Goal: Transaction & Acquisition: Purchase product/service

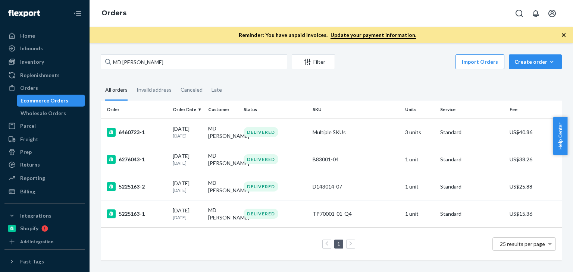
click at [103, 56] on input "MD TANBIR SAJIB" at bounding box center [194, 61] width 186 height 15
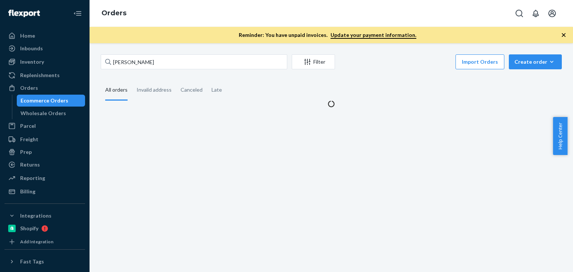
type input "Brittany Middleman"
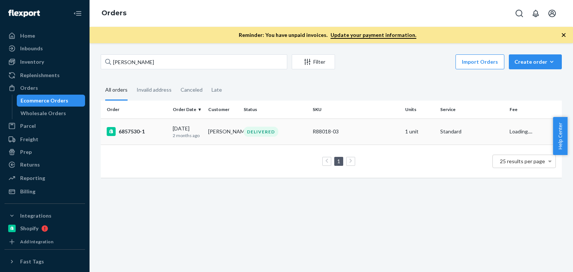
click at [313, 134] on div "R88018-03" at bounding box center [356, 131] width 86 height 7
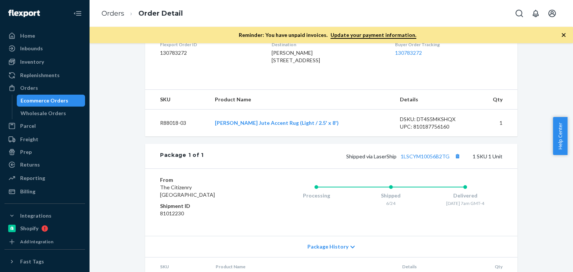
scroll to position [211, 0]
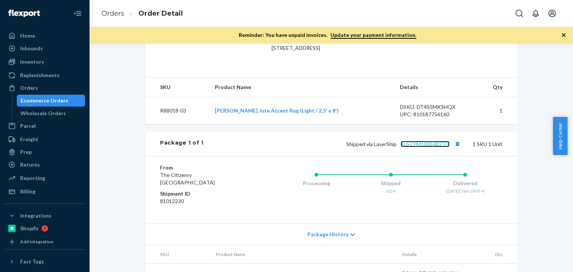
click at [418, 147] on link "1LSCYM10056B2TG" at bounding box center [425, 144] width 49 height 6
click at [49, 88] on div "Orders" at bounding box center [44, 88] width 79 height 10
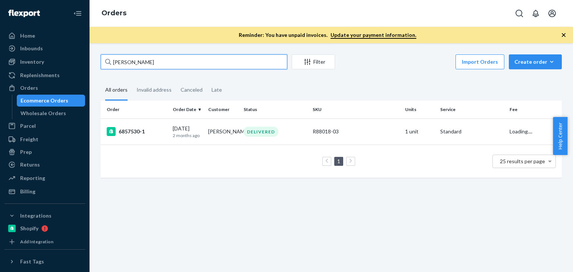
drag, startPoint x: 187, startPoint y: 65, endPoint x: 93, endPoint y: 63, distance: 94.0
click at [93, 63] on div "Brittany Middleman Filter Import Orders Create order Ecommerce order Removal or…" at bounding box center [331, 157] width 483 height 229
paste input "Nancy You"
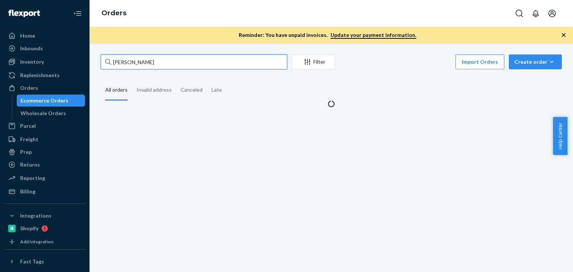
type input "Nancy Youn"
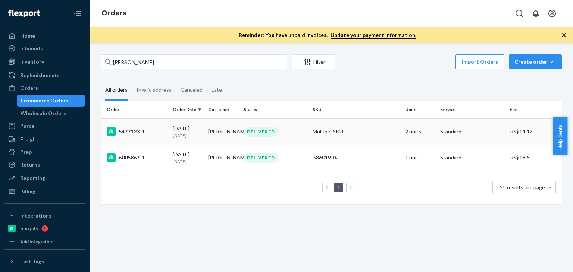
click at [310, 137] on td "Multiple SKUs" at bounding box center [356, 132] width 92 height 26
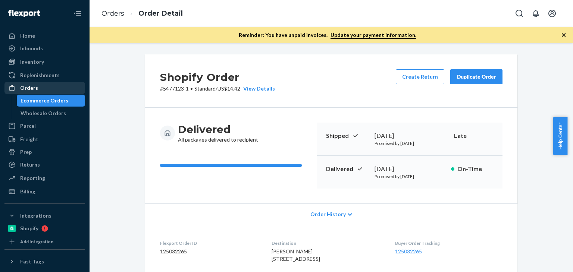
click at [34, 91] on div "Orders" at bounding box center [29, 87] width 18 height 7
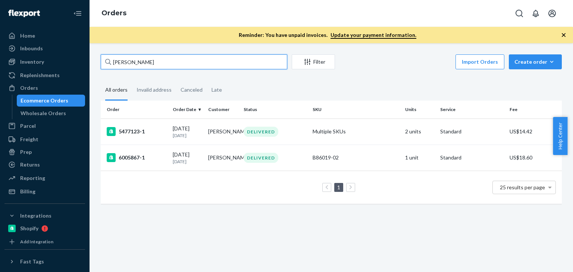
drag, startPoint x: 181, startPoint y: 64, endPoint x: 100, endPoint y: 57, distance: 80.5
click at [97, 57] on div "Nancy Youn Filter Import Orders Create order Ecommerce order Removal order All …" at bounding box center [331, 132] width 472 height 157
paste input "Lisa Levine"
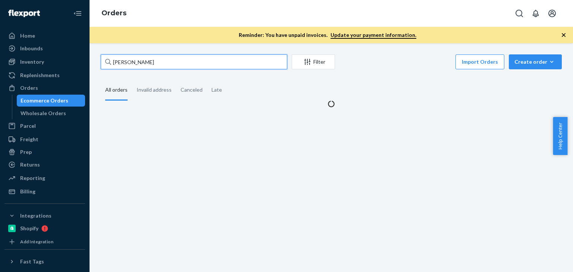
type input "Lisa Levine"
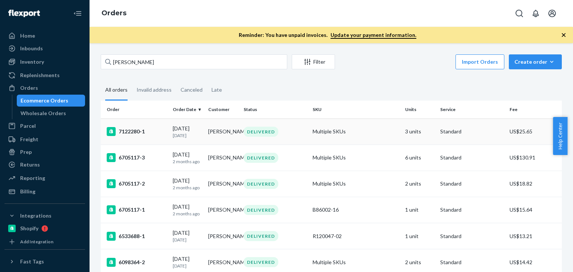
click at [197, 128] on div "07/27/2025 27 days ago" at bounding box center [187, 132] width 29 height 14
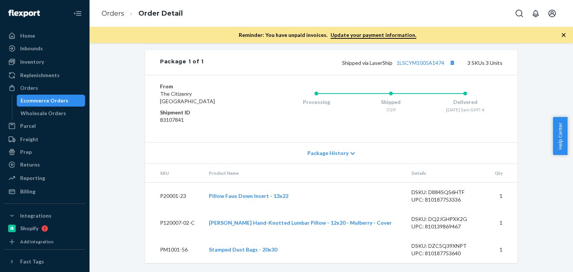
scroll to position [318, 0]
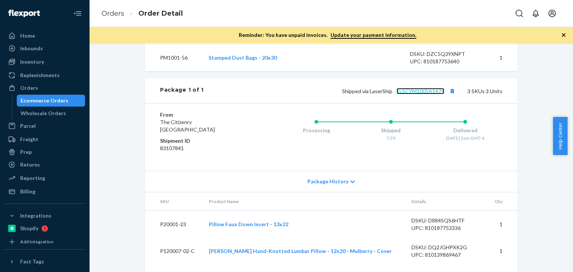
click at [420, 94] on link "1LSCYM1005A1474" at bounding box center [420, 91] width 48 height 6
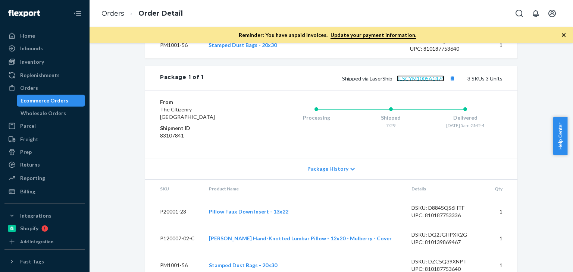
scroll to position [368, 0]
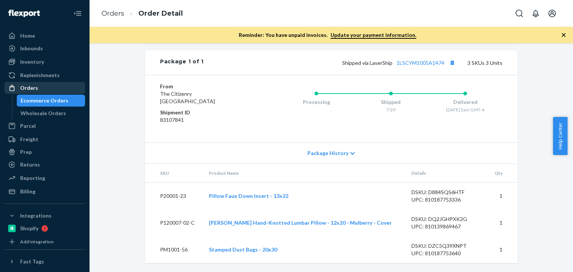
click at [33, 88] on div "Orders" at bounding box center [29, 87] width 18 height 7
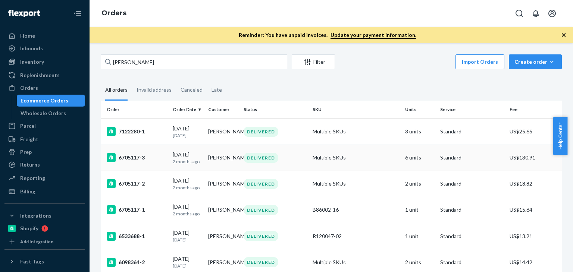
click at [202, 155] on td "06/17/2025 2 months ago" at bounding box center [187, 158] width 35 height 26
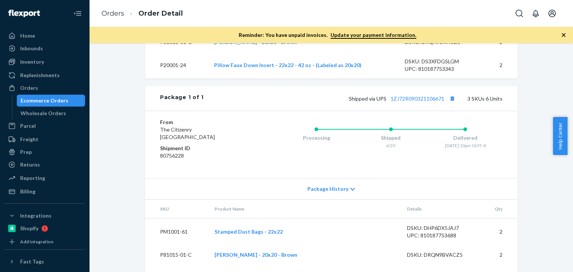
scroll to position [291, 0]
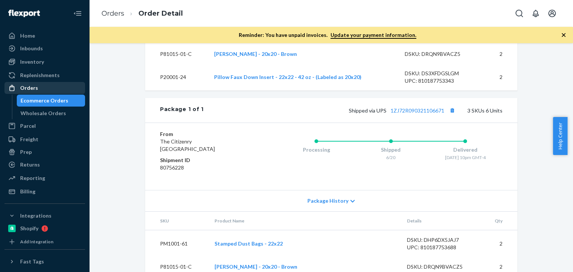
click at [40, 91] on div "Orders" at bounding box center [44, 88] width 79 height 10
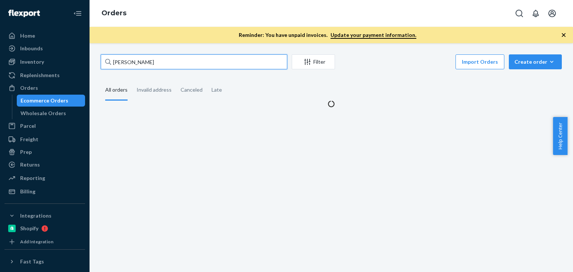
click at [160, 60] on input "Lisa Levine" at bounding box center [194, 61] width 186 height 15
paste input "Jonathan Denison"
type input "Jonathan Denison"
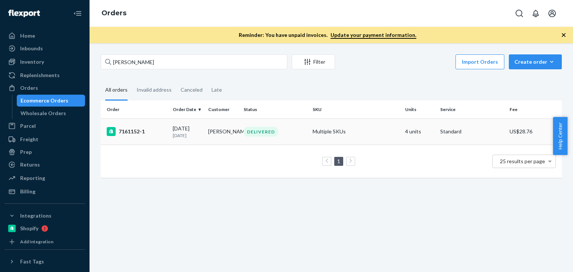
click at [225, 137] on td "Jonathan Denison" at bounding box center [222, 132] width 35 height 26
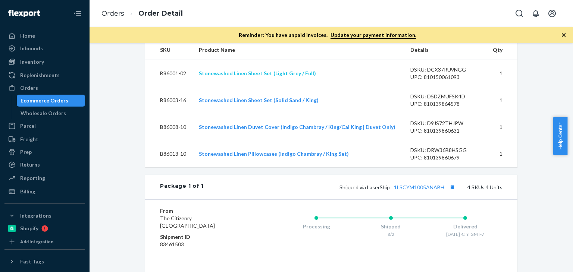
scroll to position [174, 0]
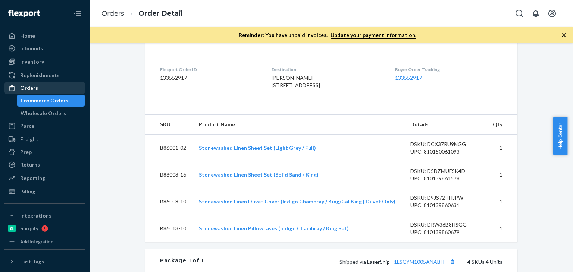
click at [28, 90] on div "Orders" at bounding box center [29, 87] width 18 height 7
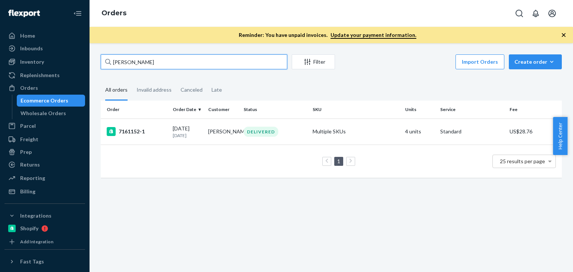
drag, startPoint x: 140, startPoint y: 65, endPoint x: 107, endPoint y: 63, distance: 32.9
click at [107, 63] on div "Jonathan Denison" at bounding box center [194, 61] width 186 height 15
paste input "Eva-Lis Southam"
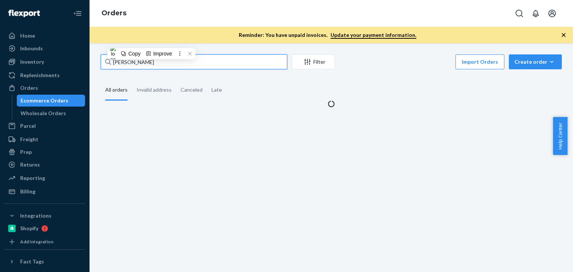
type input "Eva-Lis Southam"
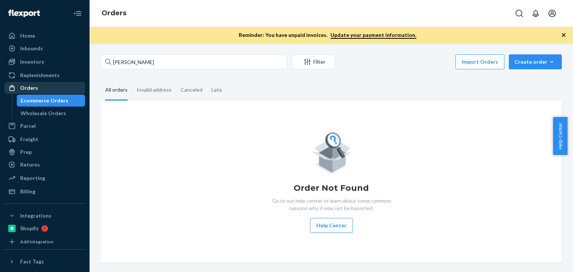
click at [56, 88] on div "Orders" at bounding box center [44, 88] width 79 height 10
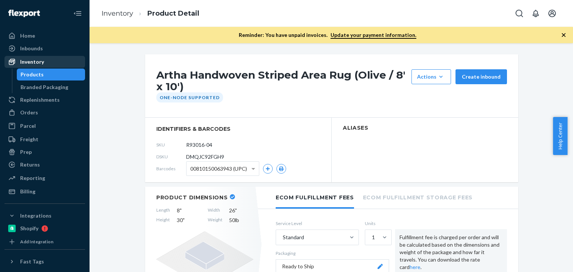
click at [57, 61] on div "Inventory" at bounding box center [44, 62] width 79 height 10
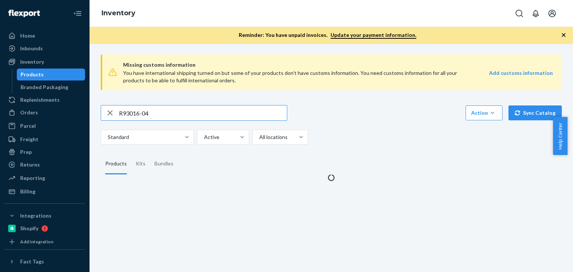
click at [177, 118] on input "R93016-04" at bounding box center [203, 113] width 168 height 15
type input "P126008-01"
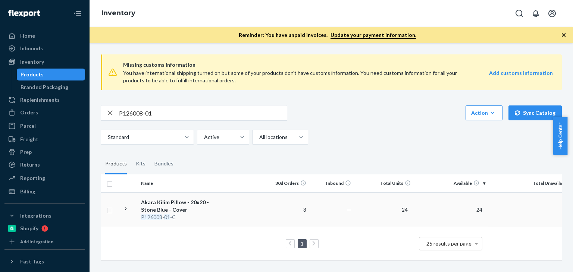
scroll to position [1, 0]
click at [144, 207] on div "Akara Kilim Pillow - 20x20 - Stone Blue - Cover" at bounding box center [180, 206] width 78 height 15
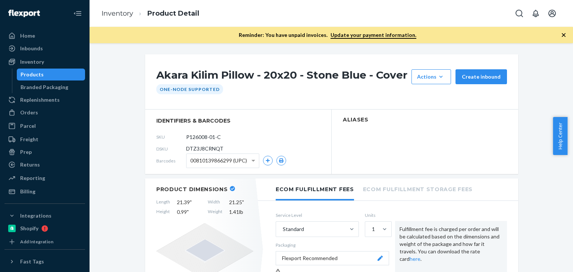
drag, startPoint x: 572, startPoint y: 73, endPoint x: 572, endPoint y: 100, distance: 27.2
click at [572, 126] on div at bounding box center [572, 136] width 0 height 272
click at [56, 65] on div "Inventory" at bounding box center [44, 62] width 79 height 10
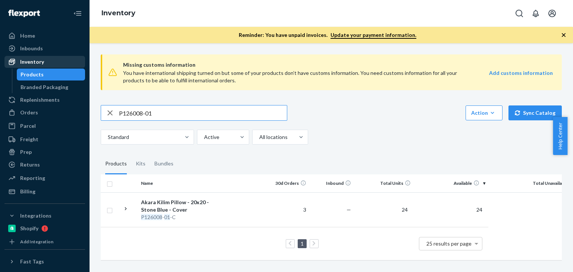
click at [44, 60] on div "Inventory" at bounding box center [44, 62] width 79 height 10
drag, startPoint x: 179, startPoint y: 116, endPoint x: 87, endPoint y: 112, distance: 92.6
click at [87, 112] on div "Home Inbounds Shipping Plans Problems Inventory Products Branded Packaging Repl…" at bounding box center [286, 136] width 573 height 272
paste input "B121027"
type input "B121027-01"
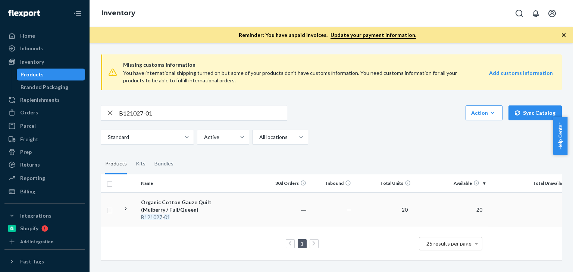
scroll to position [1, 0]
click at [164, 210] on div "Organic Cotton Gauze Quilt (Mulberry / Full/Queen)" at bounding box center [180, 206] width 78 height 15
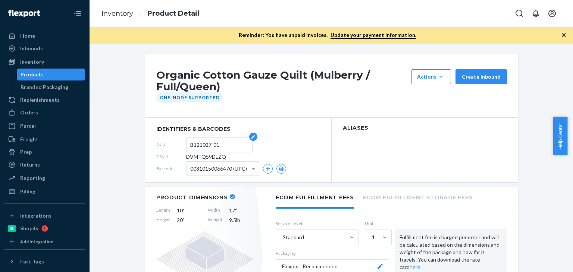
click at [198, 145] on input "B121027-01" at bounding box center [219, 145] width 58 height 14
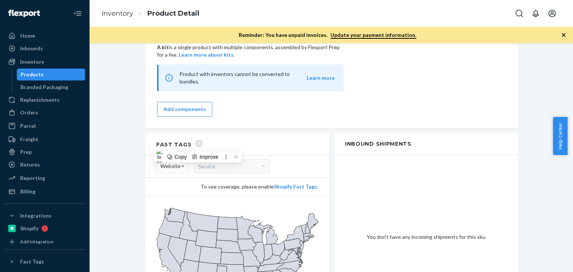
scroll to position [736, 0]
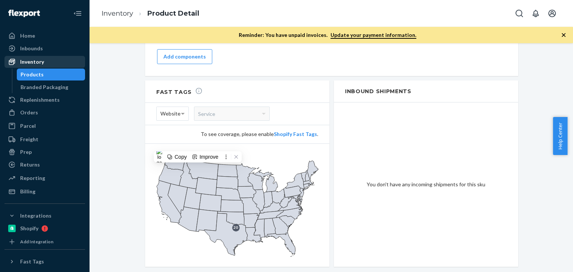
click at [42, 58] on div "Inventory" at bounding box center [32, 61] width 24 height 7
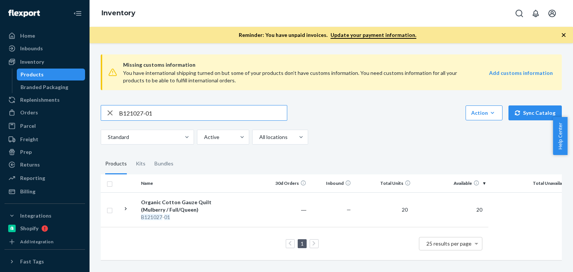
drag, startPoint x: 166, startPoint y: 113, endPoint x: 103, endPoint y: 111, distance: 62.7
click at [103, 111] on div "B121027-01" at bounding box center [194, 113] width 186 height 15
paste input "SKU B86014-02"
drag, startPoint x: 131, startPoint y: 114, endPoint x: 117, endPoint y: 114, distance: 13.8
click at [117, 114] on div "SKU B86014-02]" at bounding box center [194, 113] width 186 height 15
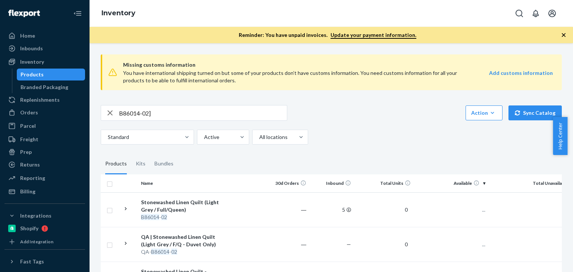
click at [181, 114] on input "B86014-02]" at bounding box center [203, 113] width 168 height 15
type input "B86014-02"
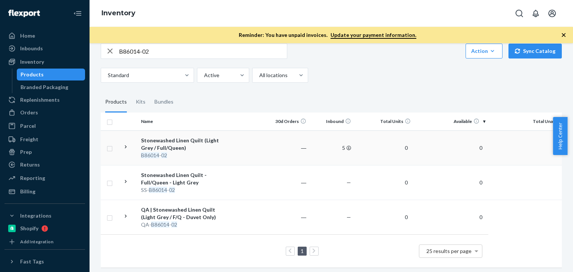
click at [154, 147] on div "Stonewashed Linen Quilt (Light Grey / Full/Queen)" at bounding box center [180, 144] width 78 height 15
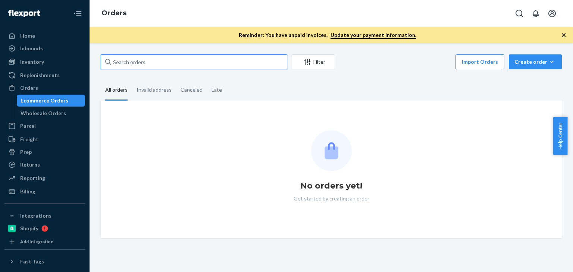
click at [152, 65] on input "text" at bounding box center [194, 61] width 186 height 15
paste input "[PERSON_NAME]"
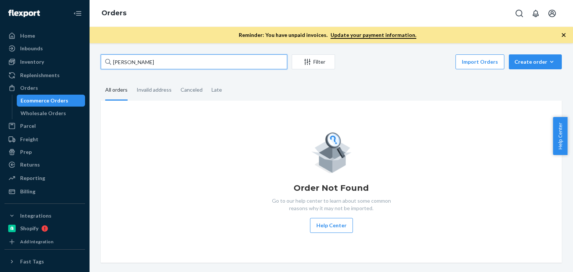
drag, startPoint x: 177, startPoint y: 66, endPoint x: 120, endPoint y: 58, distance: 57.6
click at [98, 62] on div "[PERSON_NAME] Filter Import Orders Create order Ecommerce order Removal order A…" at bounding box center [331, 158] width 472 height 208
paste input "[PERSON_NAME]"
type input "[PERSON_NAME]"
click at [40, 84] on div "Orders" at bounding box center [44, 88] width 79 height 10
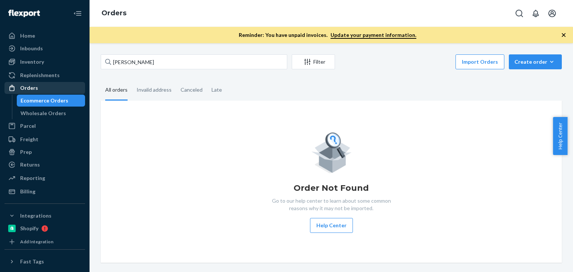
click at [34, 84] on div "Orders" at bounding box center [29, 87] width 18 height 7
click at [34, 85] on div "Orders" at bounding box center [29, 87] width 18 height 7
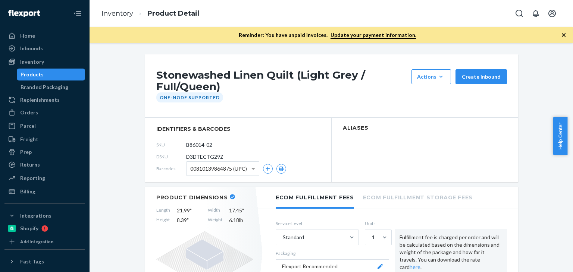
drag, startPoint x: 0, startPoint y: 0, endPoint x: 79, endPoint y: 4, distance: 79.2
click at [38, 60] on div "Inventory" at bounding box center [32, 61] width 24 height 7
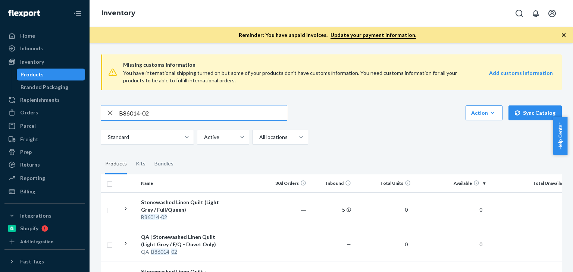
drag, startPoint x: 182, startPoint y: 108, endPoint x: 106, endPoint y: 108, distance: 75.7
click at [106, 108] on div "B86014-02" at bounding box center [194, 113] width 186 height 15
paste input "SKU P56017-01"
drag, startPoint x: 130, startPoint y: 112, endPoint x: 102, endPoint y: 110, distance: 28.4
click at [101, 111] on div "SKU P56017-01" at bounding box center [194, 113] width 186 height 15
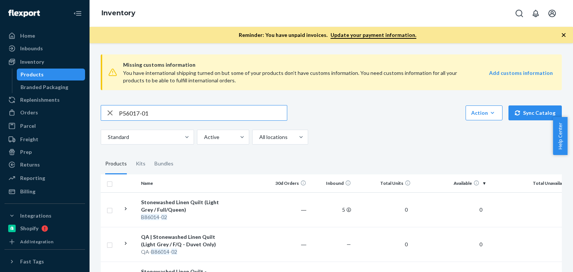
type input "P56017-01"
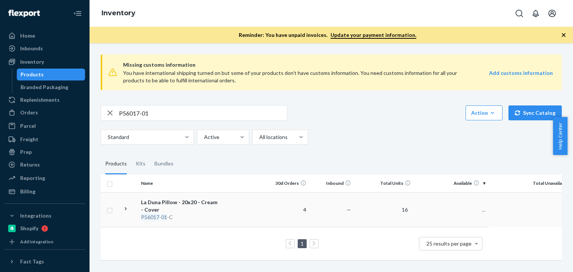
scroll to position [1, 0]
click at [166, 168] on div "Bundles" at bounding box center [163, 164] width 19 height 21
click at [150, 154] on input "Bundles" at bounding box center [150, 154] width 0 height 0
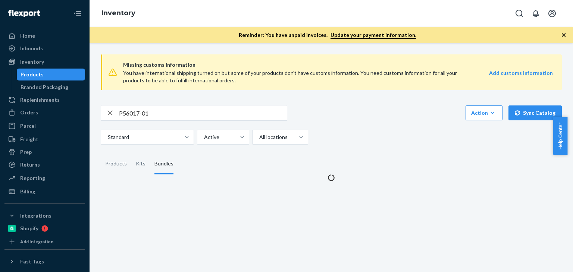
scroll to position [0, 0]
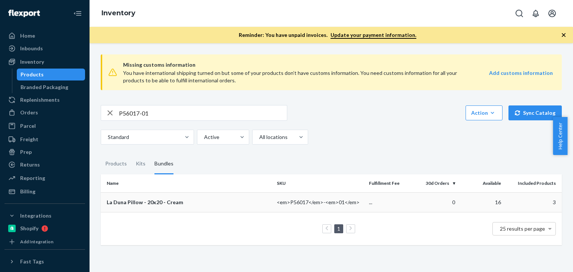
click at [141, 203] on div "La Duna Pillow - 20x20 - Cream" at bounding box center [189, 202] width 164 height 7
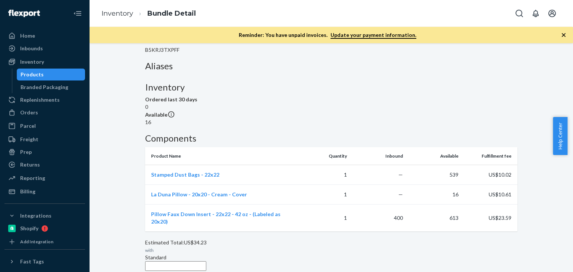
scroll to position [167, 0]
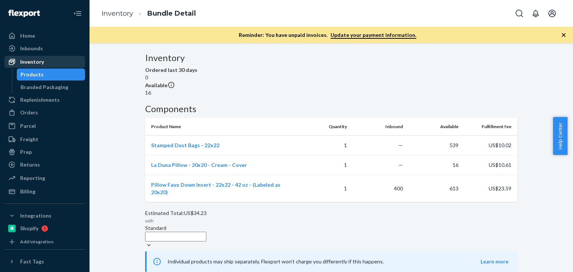
click at [53, 59] on div "Inventory" at bounding box center [44, 62] width 79 height 10
click at [48, 61] on div "Inventory" at bounding box center [44, 62] width 79 height 10
click at [31, 65] on div "Inventory" at bounding box center [32, 61] width 24 height 7
click at [38, 65] on div "Inventory" at bounding box center [32, 61] width 24 height 7
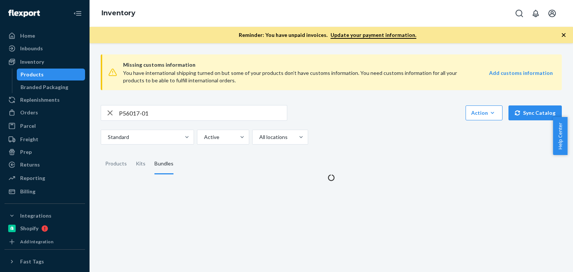
click at [163, 112] on input "P56017-01" at bounding box center [203, 113] width 168 height 15
paste input "B86012-05"
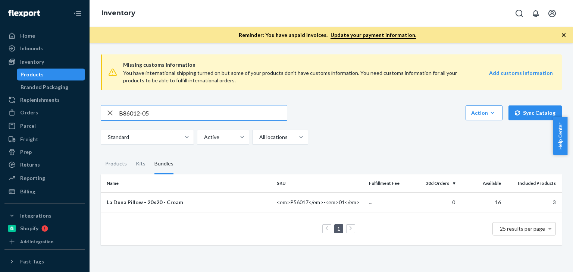
type input "B86012-05"
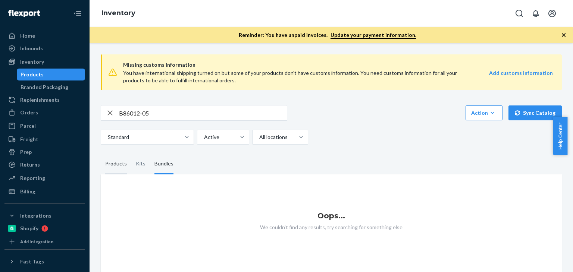
click at [113, 169] on div "Products" at bounding box center [116, 164] width 22 height 21
click at [101, 154] on input "Products" at bounding box center [101, 154] width 0 height 0
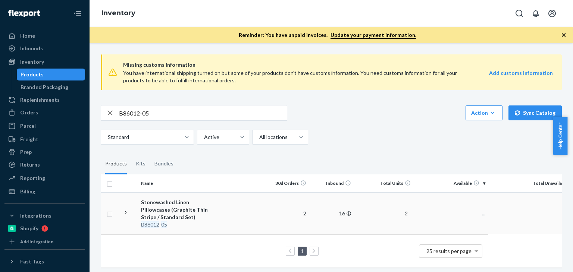
scroll to position [8, 0]
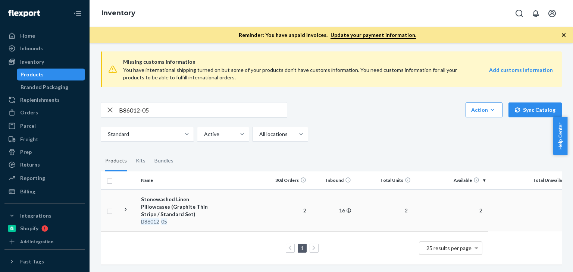
click at [192, 201] on div "Stonewashed Linen Pillowcases (Graphite Thin Stripe / Standard Set)" at bounding box center [180, 207] width 78 height 22
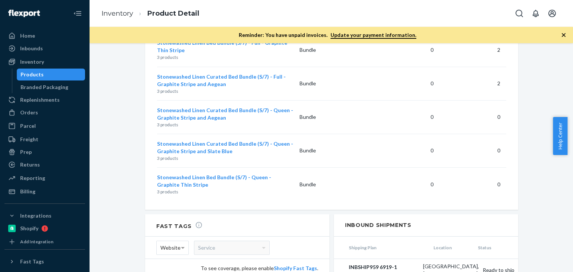
scroll to position [920, 0]
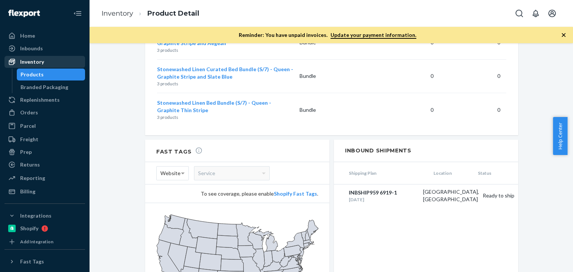
click at [45, 65] on div "Inventory" at bounding box center [44, 62] width 79 height 10
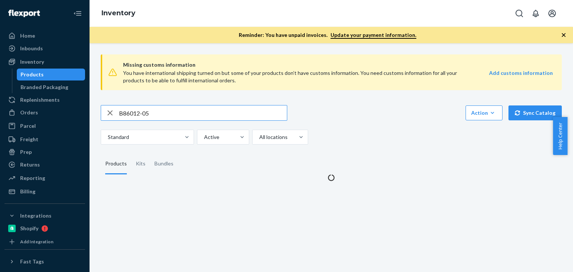
drag, startPoint x: 161, startPoint y: 116, endPoint x: 112, endPoint y: 114, distance: 49.3
click at [112, 114] on div "B86012-05" at bounding box center [194, 113] width 186 height 15
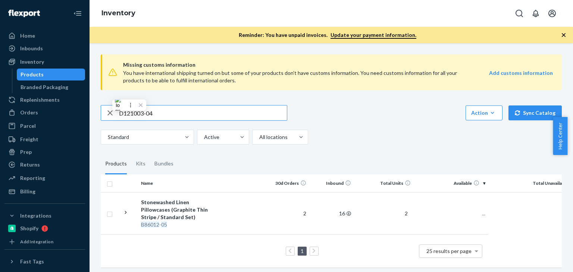
type input "D121003-04"
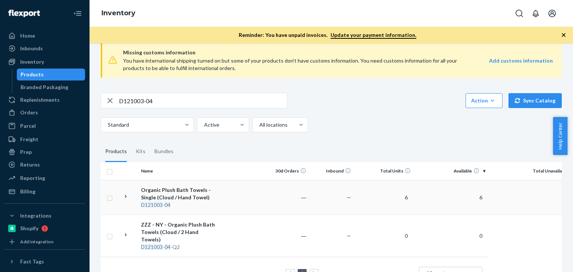
scroll to position [35, 0]
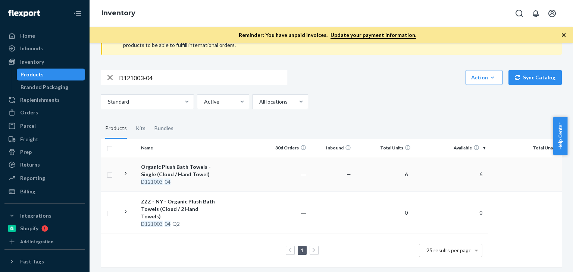
click at [160, 170] on div "Organic Plush Bath Towels - Single (Cloud / Hand Towel)" at bounding box center [180, 170] width 78 height 15
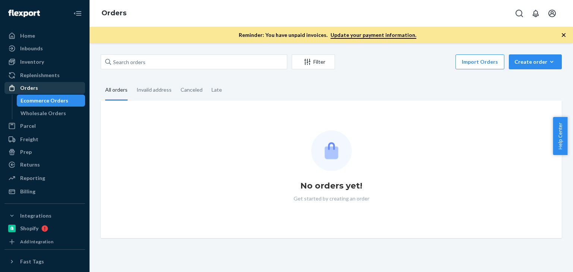
click at [31, 93] on link "Orders" at bounding box center [44, 88] width 81 height 12
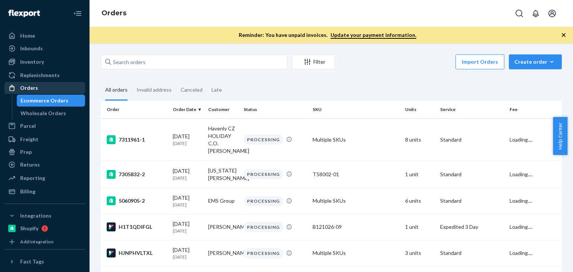
click at [33, 90] on div "Orders" at bounding box center [29, 87] width 18 height 7
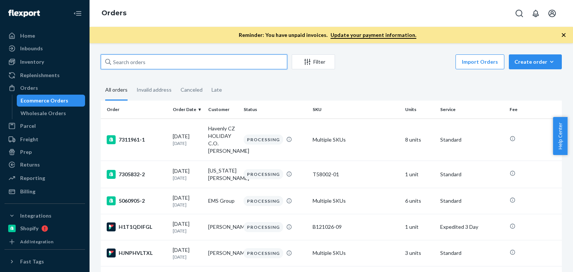
click at [134, 59] on input "text" at bounding box center [194, 61] width 186 height 15
paste input "SKU P56017-01"
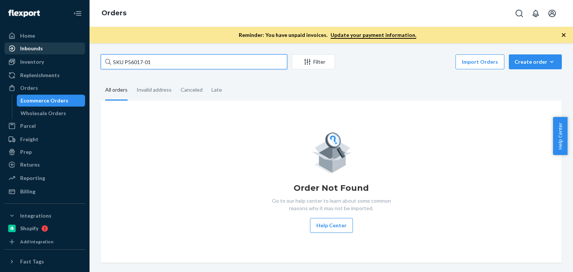
drag, startPoint x: 164, startPoint y: 61, endPoint x: 62, endPoint y: 51, distance: 103.1
click at [61, 51] on div "Home Inbounds Shipping Plans Problems Inventory Products Branded Packaging Repl…" at bounding box center [286, 136] width 573 height 272
paste input "[PERSON_NAME]"
type input "[PERSON_NAME]"
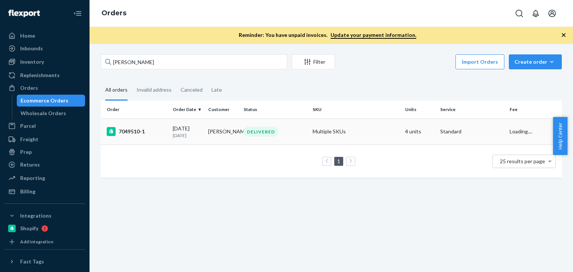
click at [345, 132] on td "Multiple SKUs" at bounding box center [356, 132] width 92 height 26
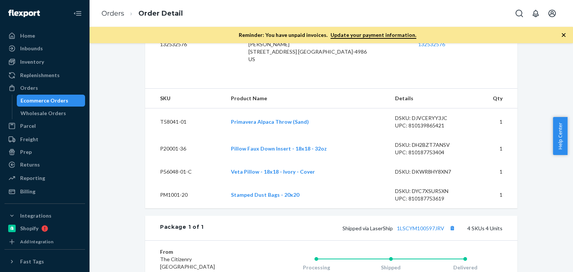
scroll to position [158, 0]
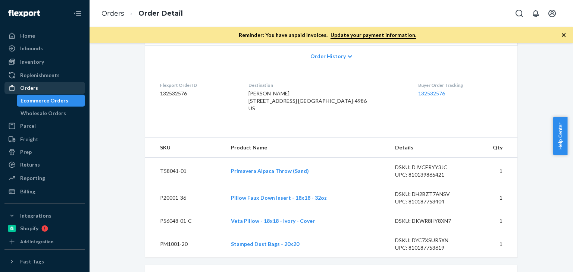
click at [60, 88] on div "Orders" at bounding box center [44, 88] width 79 height 10
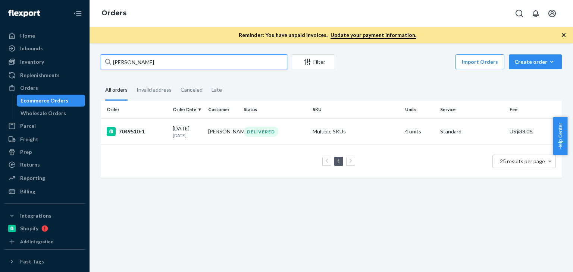
drag, startPoint x: 156, startPoint y: 61, endPoint x: 110, endPoint y: 54, distance: 47.1
click at [110, 54] on div "[PERSON_NAME]" at bounding box center [194, 61] width 186 height 15
drag, startPoint x: 166, startPoint y: 62, endPoint x: 73, endPoint y: 61, distance: 92.1
click at [75, 61] on div "Home Inbounds Shipping Plans Problems Inventory Products Branded Packaging Repl…" at bounding box center [286, 136] width 573 height 272
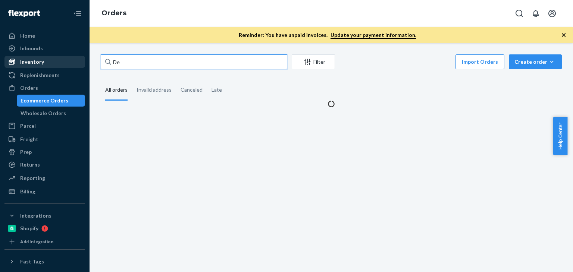
type input "D"
type input "L"
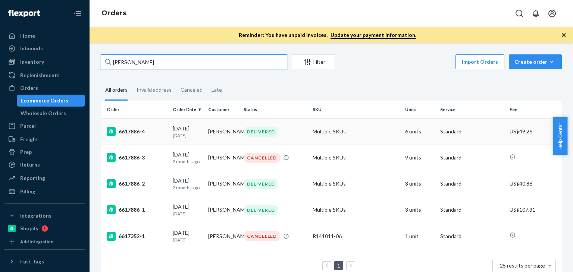
type input "kevin mcauley"
click at [203, 126] on td "06/25/2025 1 month ago" at bounding box center [187, 132] width 35 height 26
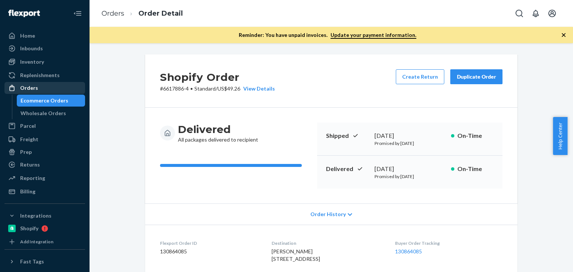
click at [47, 89] on div "Orders" at bounding box center [44, 88] width 79 height 10
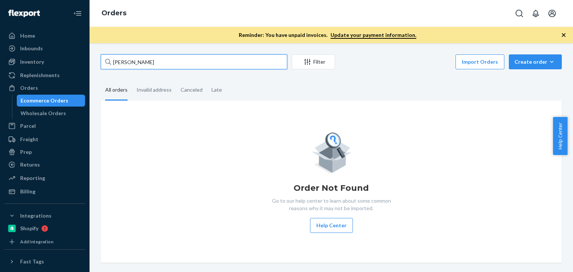
click at [186, 63] on input "kevin mcauley" at bounding box center [194, 61] width 186 height 15
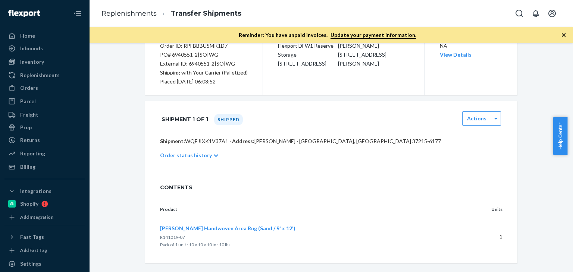
scroll to position [95, 0]
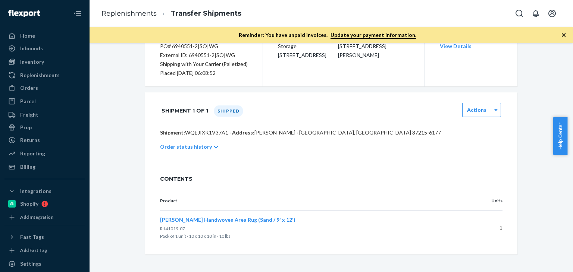
click at [281, 221] on div "[PERSON_NAME] Handwoven Area Rug (Sand / 9' x 12') R141019-07 Pack of 1 unit · …" at bounding box center [309, 228] width 299 height 24
click at [208, 241] on td "[PERSON_NAME] Handwoven Area Rug (Sand / 9' x 12') R141019-07 Pack of 1 unit · …" at bounding box center [312, 228] width 305 height 35
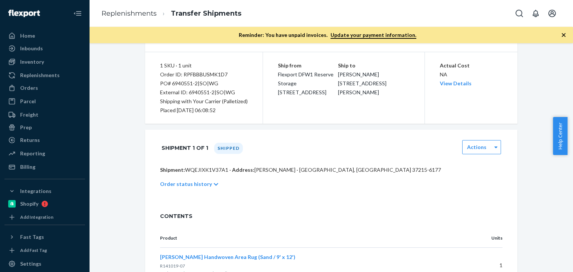
click at [205, 184] on div "Order status history" at bounding box center [331, 184] width 342 height 21
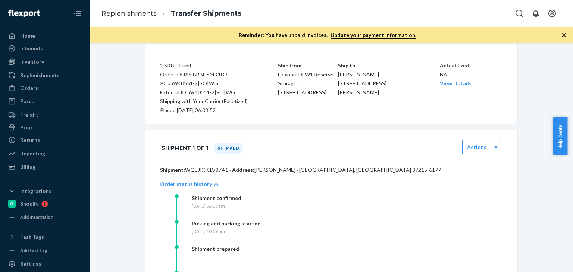
scroll to position [120, 0]
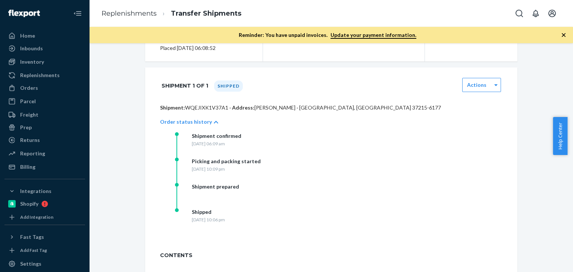
drag, startPoint x: 190, startPoint y: 221, endPoint x: 269, endPoint y: 221, distance: 78.7
click at [225, 221] on div "[DATE] 10:06 pm" at bounding box center [208, 220] width 33 height 6
click at [322, 221] on div "Shipment confirmed Wednesday, August 20, 2025 at 06:09 am Picking and packing s…" at bounding box center [338, 182] width 327 height 101
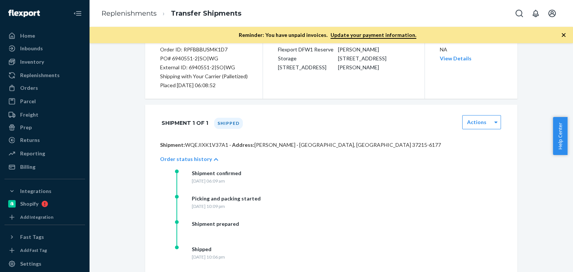
scroll to position [58, 0]
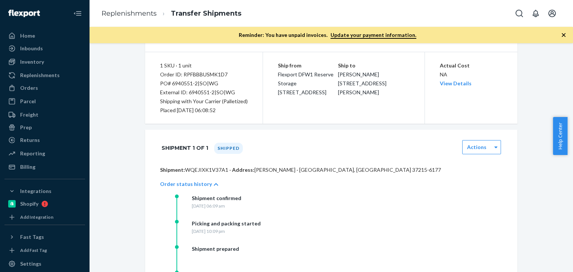
click at [204, 171] on p "Shipment: WQEJIXK1V37A1 · Address: MOLLY HALEY · NASHVILLE, TN 37215-6177" at bounding box center [331, 169] width 342 height 7
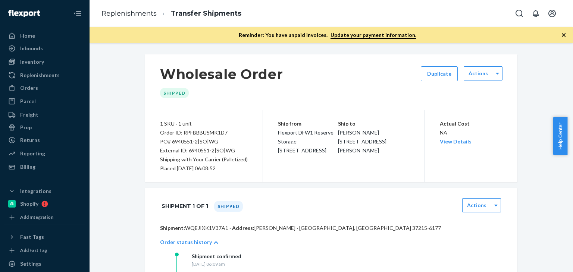
click at [370, 131] on span "MOLLY HALEY 20 BURTON HILLS BLVD STE 400 NASHVILLE, TN 37215-6177" at bounding box center [362, 141] width 48 height 24
copy span "MOLLY HALEY"
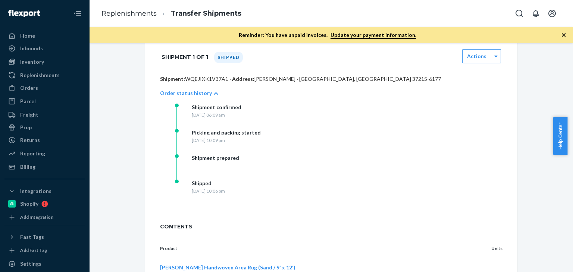
scroll to position [137, 0]
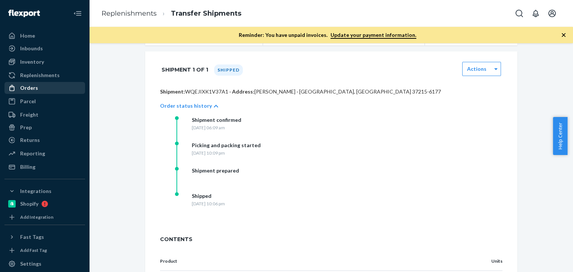
click at [34, 87] on div "Orders" at bounding box center [29, 87] width 18 height 7
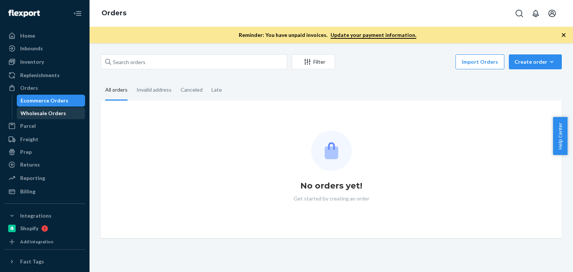
click at [39, 111] on div "Wholesale Orders" at bounding box center [44, 113] width 46 height 7
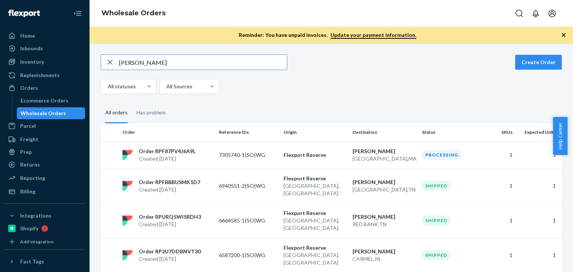
type input "Molly Haley"
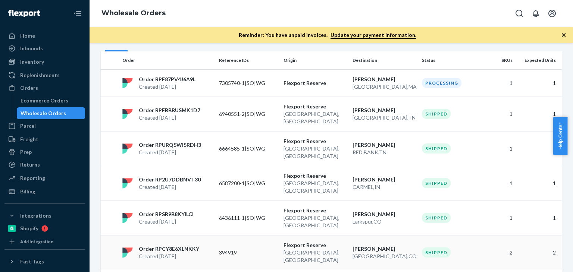
scroll to position [10, 0]
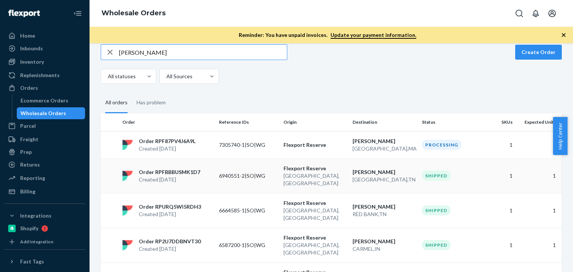
click at [247, 172] on p "6940551-2|SO|WG" at bounding box center [248, 175] width 59 height 7
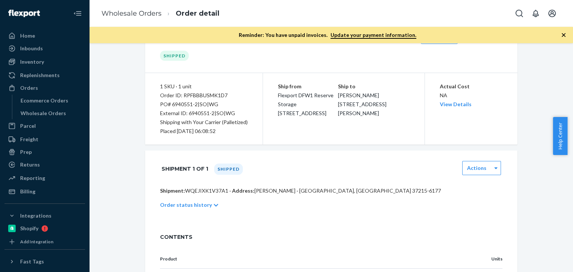
scroll to position [62, 0]
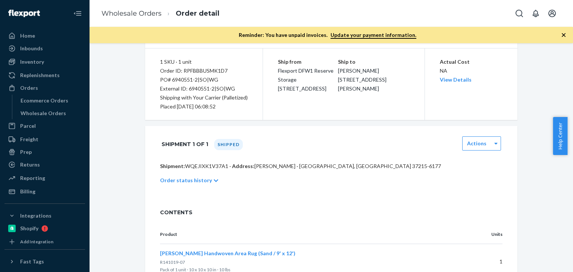
click at [214, 180] on icon at bounding box center [216, 181] width 4 height 3
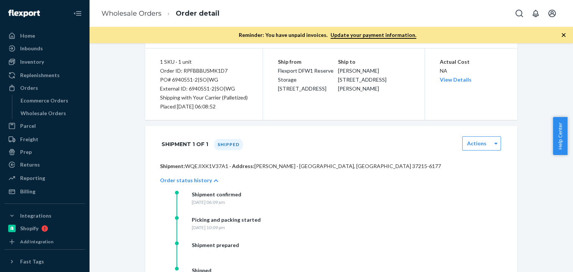
click at [215, 70] on div "Order ID: RPFBBBUSMK1D7" at bounding box center [204, 70] width 88 height 9
copy div "Order ID: RPFBBBUSMK1D7"
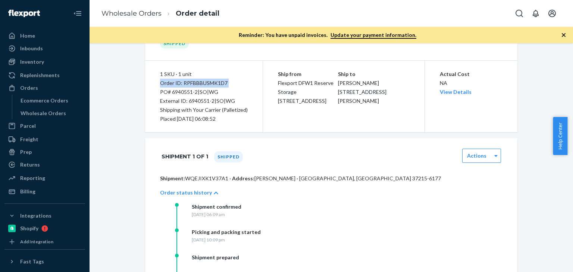
scroll to position [0, 0]
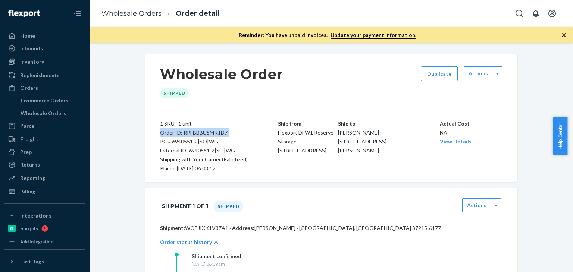
click at [181, 133] on div "Order ID: RPFBBBUSMK1D7" at bounding box center [204, 132] width 88 height 9
click at [169, 132] on div "Order ID: RPFBBBUSMK1D7" at bounding box center [204, 132] width 88 height 9
copy div "Order ID: RPFBBBUSMK1D7"
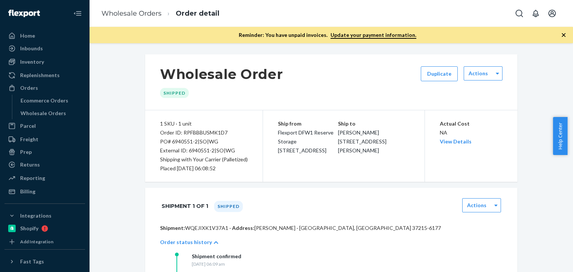
click at [208, 111] on div "1 SKU · 1 unit Order ID: RPFBBBUSMK1D7 PO# 6940551-2|SO|WG External ID: 6940551…" at bounding box center [204, 146] width 118 height 72
click at [208, 132] on div "Order ID: RPFBBBUSMK1D7" at bounding box center [204, 132] width 88 height 9
copy div "Order ID: RPFBBBUSMK1D7"
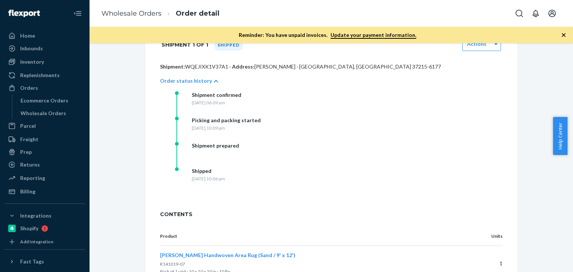
scroll to position [197, 0]
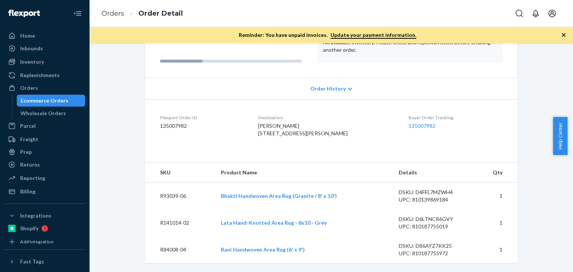
scroll to position [119, 0]
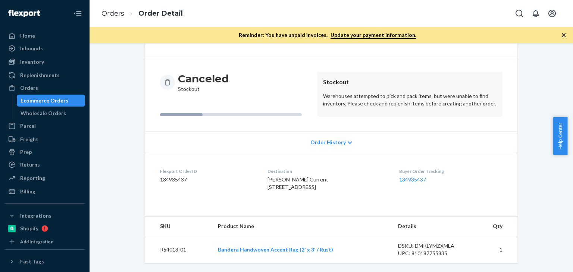
scroll to position [73, 0]
drag, startPoint x: 31, startPoint y: 90, endPoint x: 57, endPoint y: 29, distance: 65.8
click at [31, 90] on div "Orders" at bounding box center [29, 87] width 18 height 7
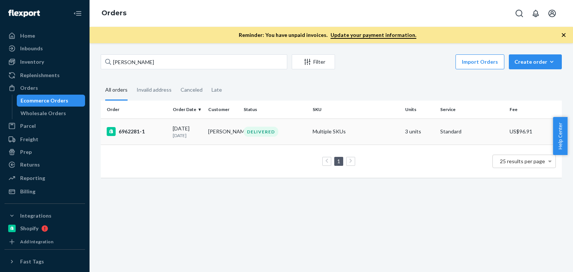
type input "[PERSON_NAME]"
click at [210, 131] on td "Randi Orchant" at bounding box center [222, 132] width 35 height 26
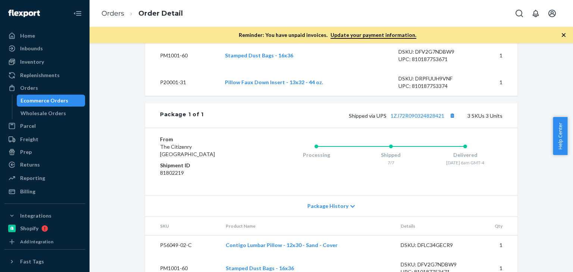
scroll to position [345, 0]
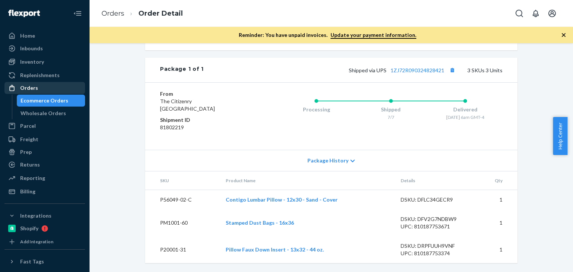
click at [39, 91] on div "Orders" at bounding box center [44, 88] width 79 height 10
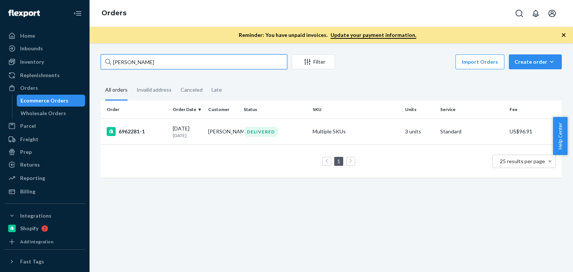
drag, startPoint x: 162, startPoint y: 61, endPoint x: 106, endPoint y: 62, distance: 55.9
click at [106, 62] on div "Randi Orchant" at bounding box center [194, 61] width 186 height 15
paste input "Jessy Vince"
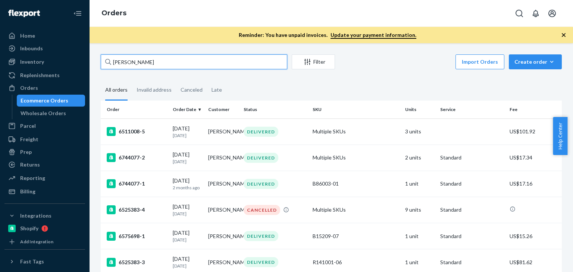
drag, startPoint x: 167, startPoint y: 65, endPoint x: 104, endPoint y: 64, distance: 62.3
click at [104, 64] on input "Jessy Vincent" at bounding box center [194, 61] width 186 height 15
paste input "Silvio Vayanos"
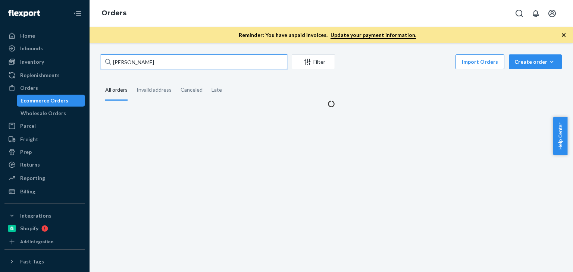
type input "Silvio Vayanos"
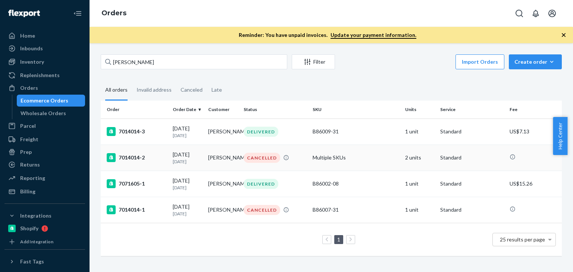
click at [227, 159] on td "Silvio Vayanos" at bounding box center [222, 158] width 35 height 26
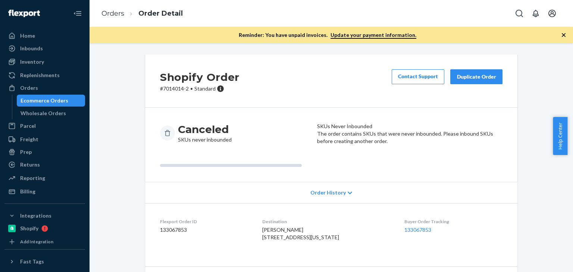
click at [478, 76] on div "Duplicate Order" at bounding box center [477, 76] width 40 height 7
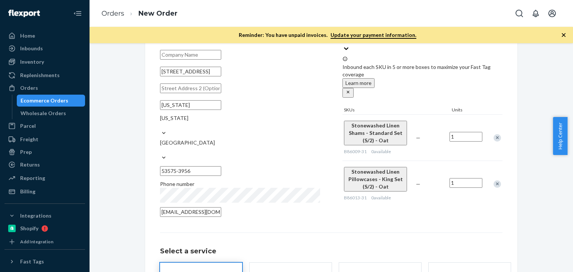
scroll to position [106, 0]
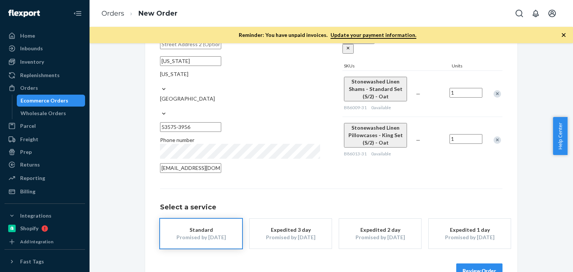
click at [406, 166] on div "Where to? Please input a valid shipping address here. Silvio Vayanos 206 Bergam…" at bounding box center [331, 120] width 342 height 315
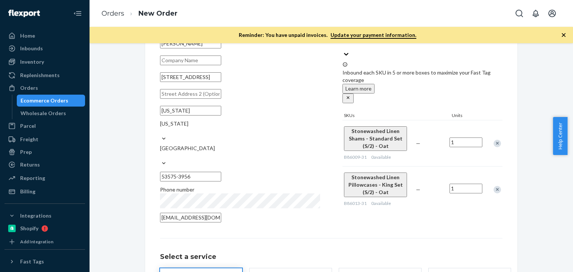
scroll to position [44, 0]
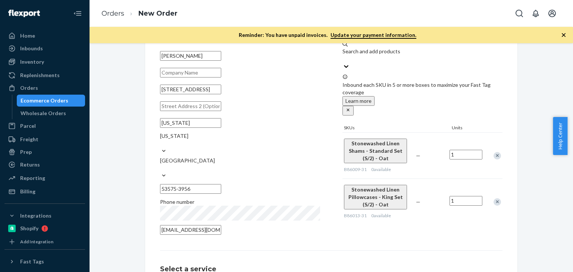
click at [371, 167] on span "0 available" at bounding box center [381, 170] width 20 height 6
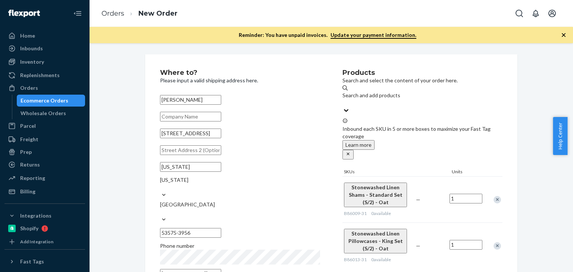
drag, startPoint x: 404, startPoint y: 173, endPoint x: 336, endPoint y: 162, distance: 68.5
click at [336, 162] on div "Where to? Please input a valid shipping address here. Silvio Vayanos 206 Bergam…" at bounding box center [331, 176] width 342 height 214
click at [493, 196] on div "Remove Item" at bounding box center [496, 199] width 7 height 7
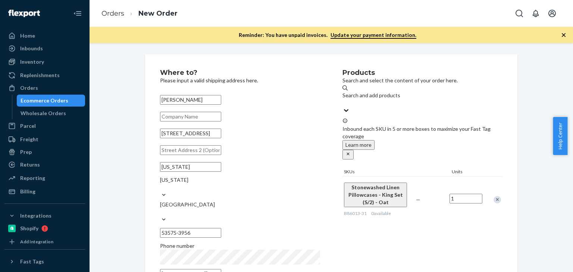
drag, startPoint x: 339, startPoint y: 164, endPoint x: 407, endPoint y: 206, distance: 80.5
click at [406, 204] on div "Where to? Please input a valid shipping address here. Silvio Vayanos 206 Bergam…" at bounding box center [331, 176] width 342 height 214
click at [409, 217] on div "Products Search and select the content of your order here. Search and add produ…" at bounding box center [422, 176] width 160 height 214
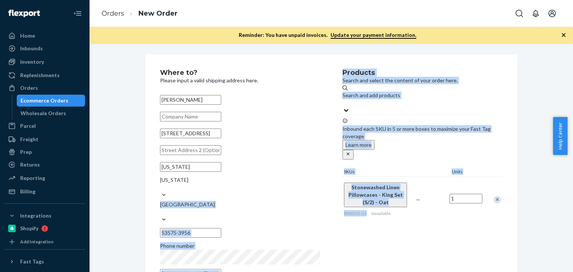
drag, startPoint x: 336, startPoint y: 189, endPoint x: 366, endPoint y: 190, distance: 29.8
click at [366, 190] on div "Where to? Please input a valid shipping address here. Silvio Vayanos 206 Bergam…" at bounding box center [331, 176] width 342 height 214
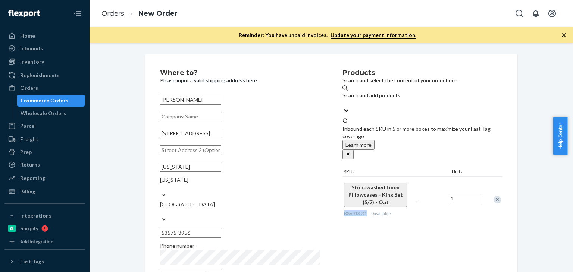
drag, startPoint x: 365, startPoint y: 190, endPoint x: 342, endPoint y: 190, distance: 23.1
click at [344, 210] on div "B86013-31 0 available" at bounding box center [378, 213] width 69 height 6
copy span "B86013-31"
click at [390, 99] on div "Search and add products" at bounding box center [422, 95] width 160 height 7
click at [343, 100] on input "Search and add products" at bounding box center [342, 102] width 1 height 7
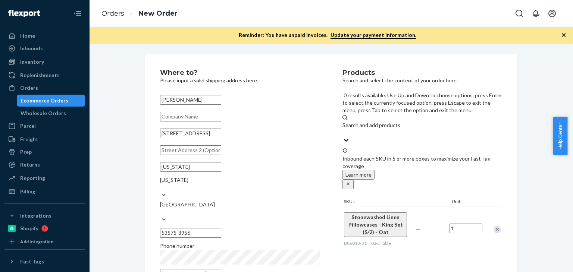
paste input "B86013-31"
type input "B86013-31"
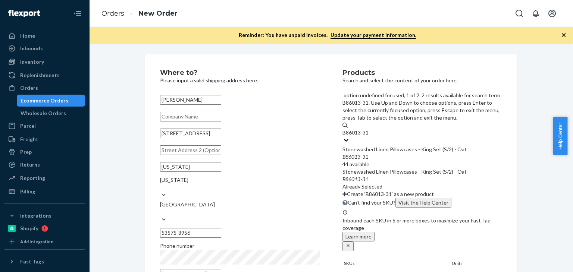
click at [403, 146] on div "Stonewashed Linen Pillowcases - King Set (S/2) - Oat" at bounding box center [422, 149] width 160 height 7
click at [370, 129] on input "B86013-31" at bounding box center [355, 132] width 27 height 7
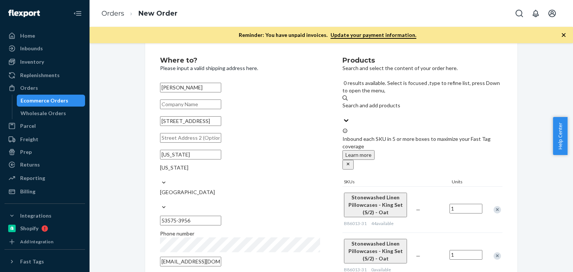
scroll to position [25, 0]
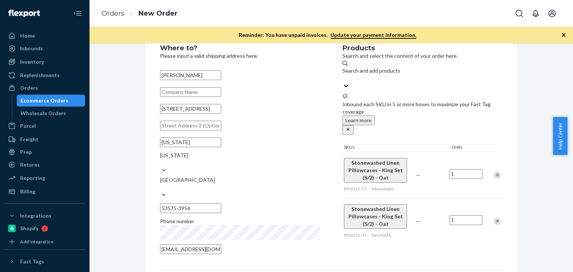
click at [494, 218] on div "Remove Item" at bounding box center [496, 221] width 7 height 7
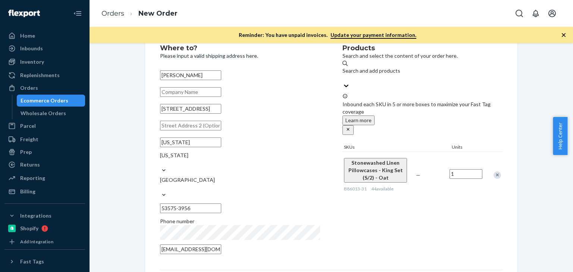
click at [518, 187] on div "Where to? Please input a valid shipping address here. Silvio Vayanos 206 Bergam…" at bounding box center [330, 202] width 383 height 345
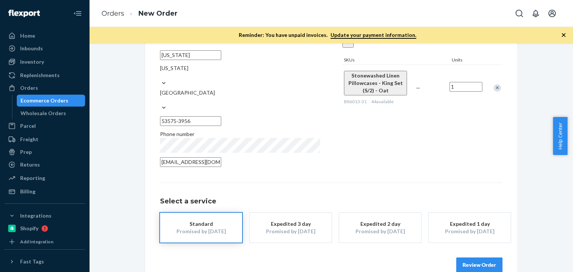
scroll to position [113, 0]
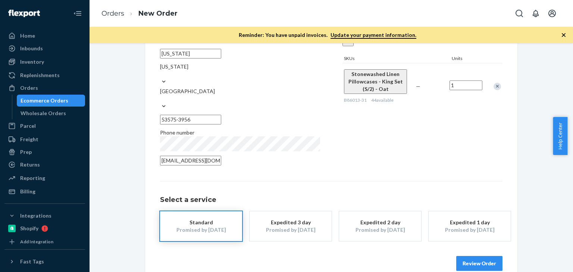
click at [482, 160] on div "Where to? Please input a valid shipping address here. Silvio Vayanos 206 Bergam…" at bounding box center [331, 113] width 342 height 315
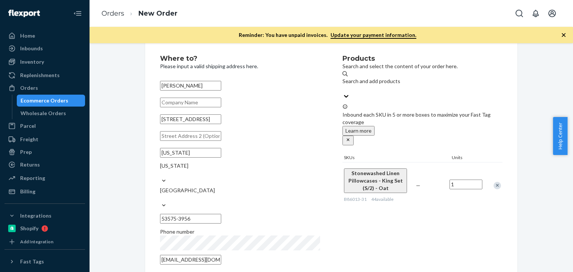
scroll to position [0, 0]
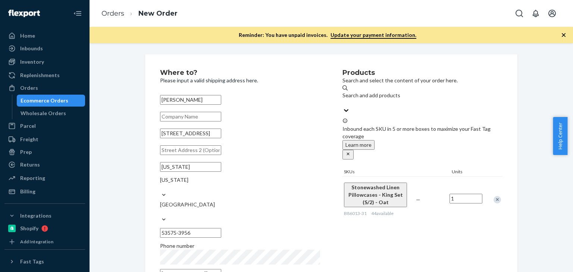
click at [107, 72] on div "Where to? Please input a valid shipping address here. Silvio Vayanos 206 Bergam…" at bounding box center [331, 226] width 472 height 345
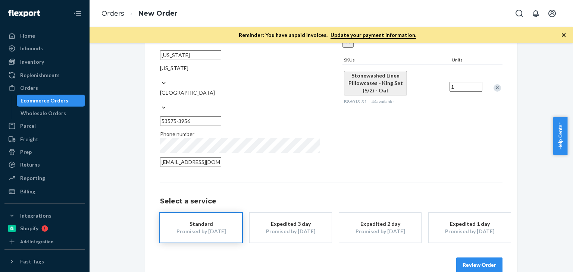
scroll to position [113, 0]
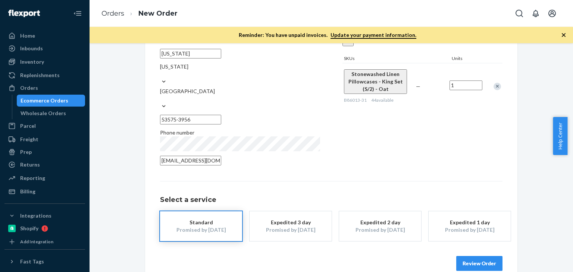
click at [470, 256] on button "Review Order" at bounding box center [479, 263] width 46 height 15
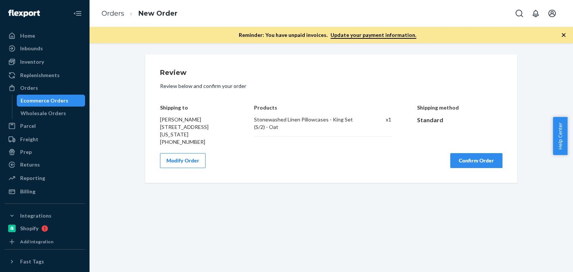
scroll to position [0, 0]
click at [310, 189] on div "Review Review below and confirm your order Shipping to Silvio Vayanos 206 Berga…" at bounding box center [331, 157] width 483 height 229
drag, startPoint x: 269, startPoint y: 119, endPoint x: 338, endPoint y: 126, distance: 69.7
click at [338, 126] on div "Stonewashed Linen Pillowcases - King Set (S/2) - Oat" at bounding box center [308, 123] width 108 height 15
click at [319, 153] on div "Modify Order Confirm Order" at bounding box center [331, 160] width 342 height 15
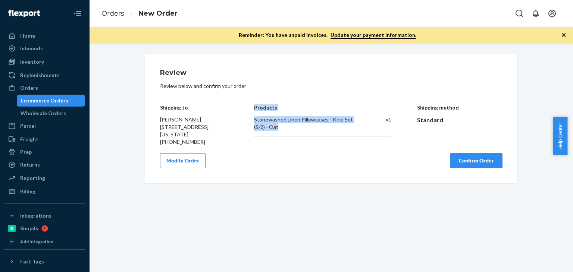
drag, startPoint x: 249, startPoint y: 105, endPoint x: 286, endPoint y: 133, distance: 46.8
click at [286, 133] on div "Shipping to Silvio Vayanos 206 Bergamont Blvd Apt 202 Oregon, WI 53575-3956 +15…" at bounding box center [331, 120] width 342 height 52
click at [316, 163] on div "Modify Order Confirm Order" at bounding box center [331, 160] width 342 height 15
click at [471, 162] on button "Confirm Order" at bounding box center [476, 160] width 52 height 15
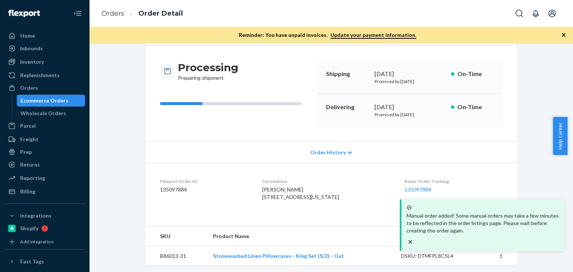
scroll to position [79, 0]
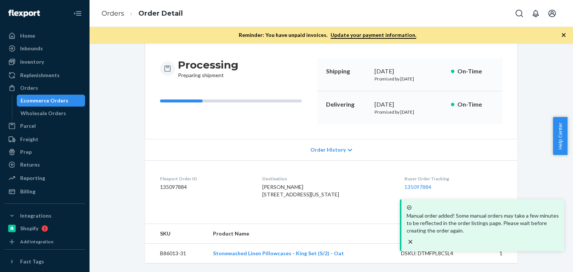
click at [412, 240] on icon "close toast" at bounding box center [410, 242] width 4 height 4
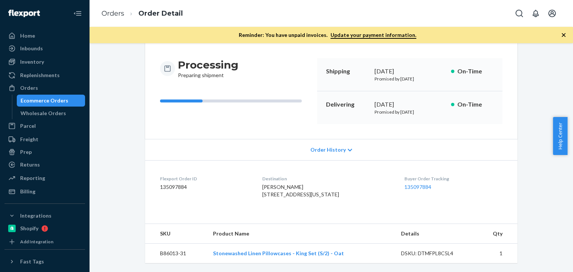
click at [538, 199] on div "Flexport Order # RJEILFVKXL • Standard Cancel Order Duplicate Order Processing …" at bounding box center [331, 131] width 472 height 282
drag, startPoint x: 153, startPoint y: 163, endPoint x: 207, endPoint y: 178, distance: 55.7
click at [207, 178] on dl "Flexport Order ID 135097884 Destination Silvio Vayanos 206 Bergamont Blvd Apt 2…" at bounding box center [331, 188] width 372 height 56
copy div "Flexport Order ID 135097884"
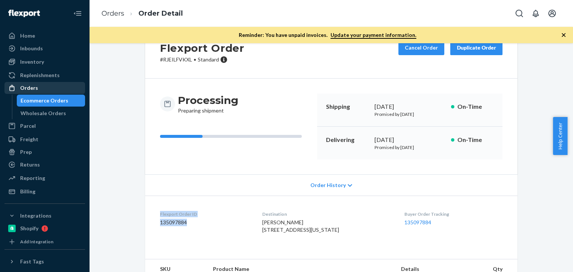
click at [36, 90] on div "Orders" at bounding box center [29, 87] width 18 height 7
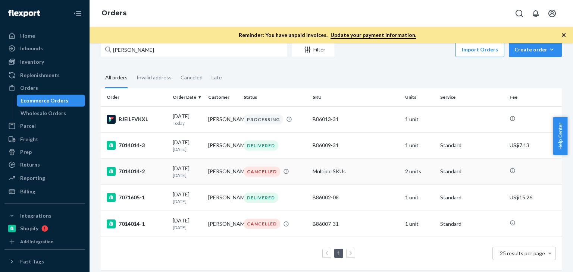
scroll to position [25, 0]
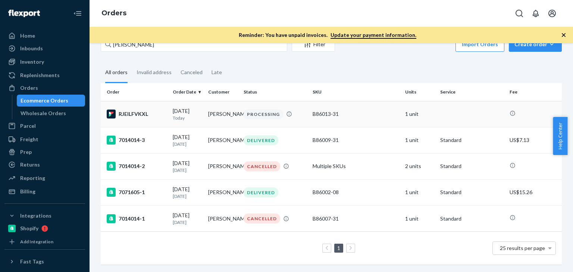
click at [189, 115] on p "Today" at bounding box center [187, 118] width 29 height 6
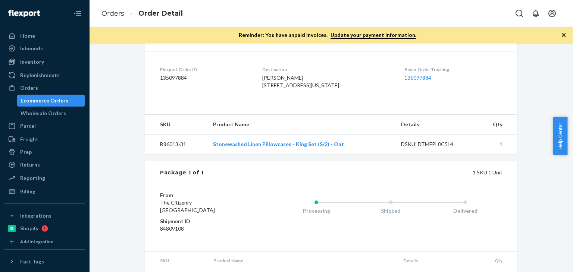
scroll to position [215, 0]
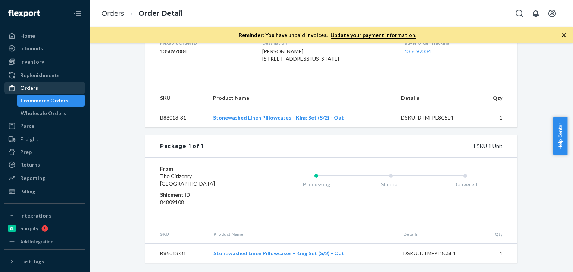
click at [37, 93] on div "Orders" at bounding box center [44, 88] width 79 height 10
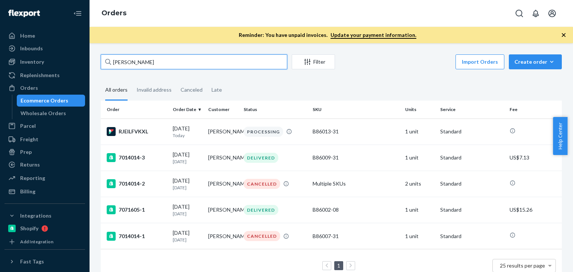
drag, startPoint x: 149, startPoint y: 62, endPoint x: 89, endPoint y: 60, distance: 60.4
click at [89, 60] on div "Home Inbounds Shipping Plans Problems Inventory Products Branded Packaging Repl…" at bounding box center [286, 136] width 573 height 272
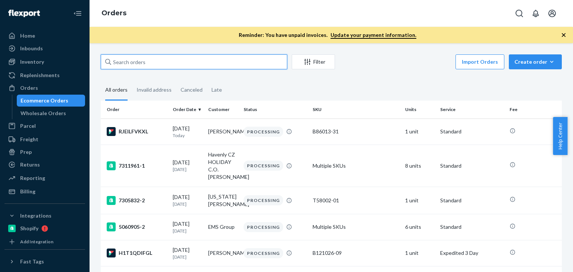
paste input "Nicholas Robinson"
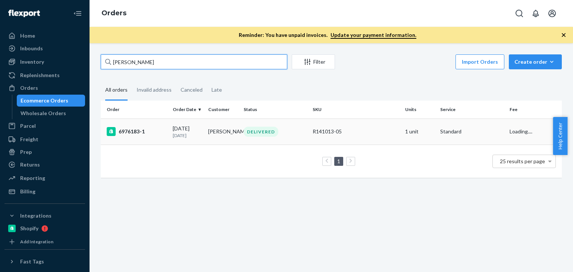
type input "Nicholas Robinson"
click at [142, 133] on div "6976183-1" at bounding box center [137, 131] width 60 height 9
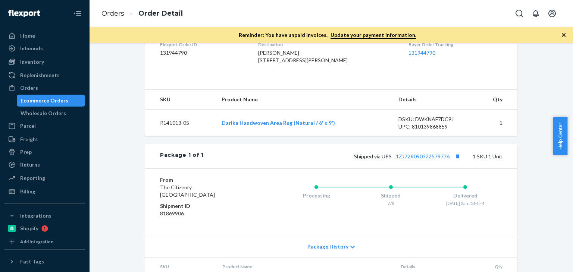
scroll to position [248, 0]
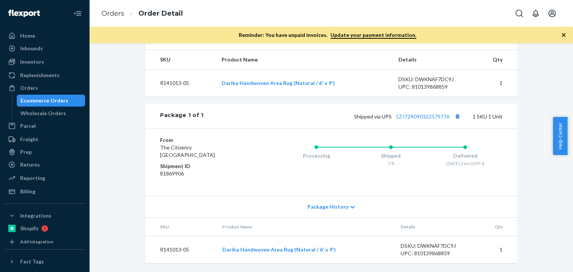
click at [335, 210] on span "Package History" at bounding box center [327, 206] width 41 height 7
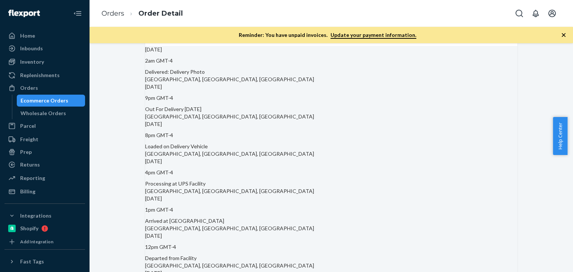
scroll to position [373, 0]
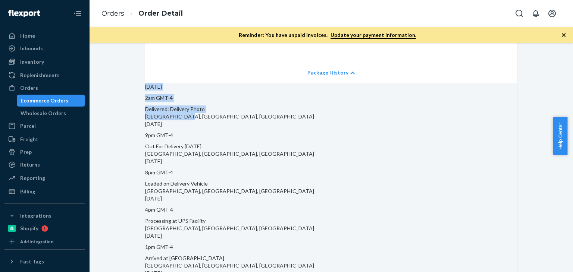
drag, startPoint x: 155, startPoint y: 114, endPoint x: 288, endPoint y: 120, distance: 133.3
click at [204, 120] on div "Delivered: Delivery Photo EASTHAM, MA, US" at bounding box center [331, 113] width 372 height 15
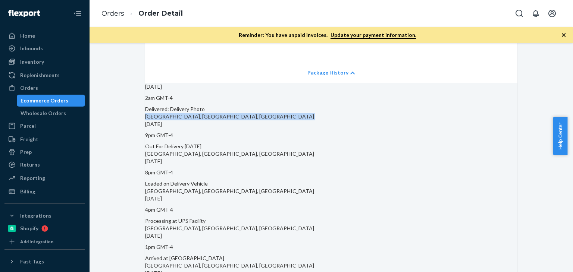
drag, startPoint x: 204, startPoint y: 121, endPoint x: 223, endPoint y: 121, distance: 19.4
click at [203, 120] on div "Delivered: Delivery Photo EASTHAM, MA, US" at bounding box center [331, 113] width 372 height 15
drag, startPoint x: 236, startPoint y: 121, endPoint x: 246, endPoint y: 123, distance: 10.5
click at [236, 120] on div "EASTHAM, MA, US" at bounding box center [331, 116] width 372 height 7
click at [246, 120] on div "EASTHAM, MA, US" at bounding box center [331, 116] width 372 height 7
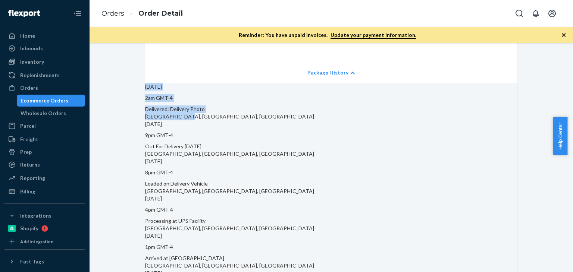
drag, startPoint x: 249, startPoint y: 123, endPoint x: 144, endPoint y: 115, distance: 105.4
click at [43, 79] on div "Replenishments" at bounding box center [44, 75] width 79 height 10
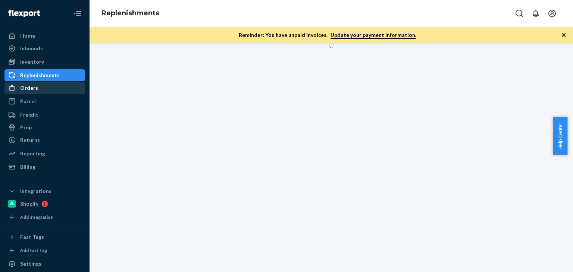
click at [44, 87] on div "Orders" at bounding box center [44, 88] width 79 height 10
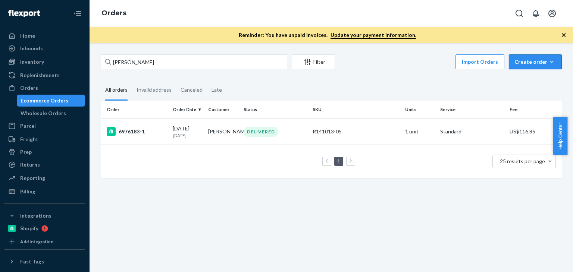
click at [548, 63] on icon "button" at bounding box center [551, 61] width 7 height 7
click at [536, 73] on span "Ecommerce order" at bounding box center [515, 70] width 41 height 5
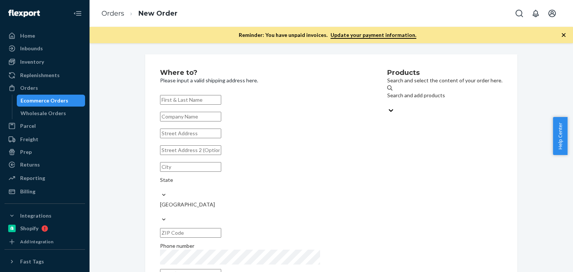
click at [565, 35] on icon "button" at bounding box center [563, 34] width 7 height 7
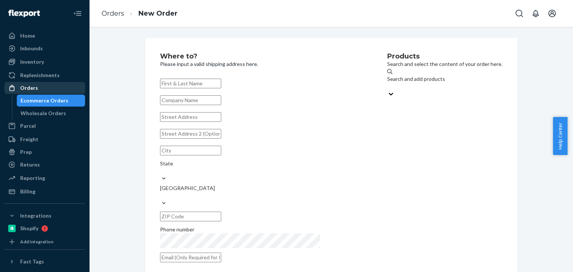
click at [30, 87] on div "Orders" at bounding box center [29, 87] width 18 height 7
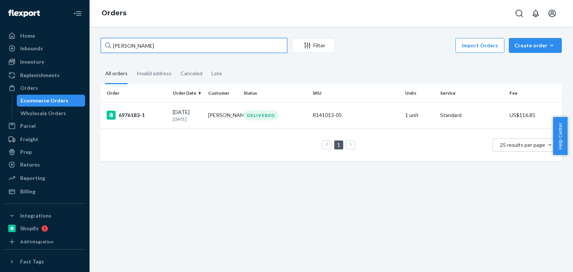
click at [177, 43] on input "Nicholas Robinson" at bounding box center [194, 45] width 186 height 15
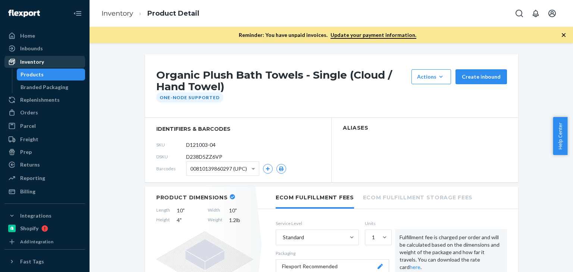
click at [44, 59] on div "Inventory" at bounding box center [44, 62] width 79 height 10
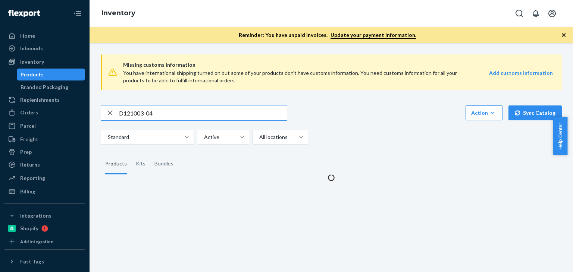
drag, startPoint x: 181, startPoint y: 112, endPoint x: 96, endPoint y: 112, distance: 84.7
click at [96, 112] on div "Missing customs information You have international shipping turned on but some …" at bounding box center [331, 114] width 472 height 133
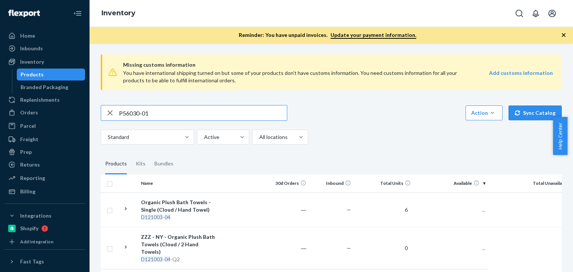
type input "P56030-01"
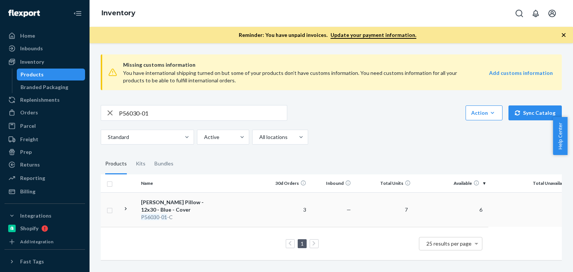
scroll to position [1, 0]
click at [158, 164] on div "Bundles" at bounding box center [163, 164] width 19 height 21
click at [150, 154] on input "Bundles" at bounding box center [150, 154] width 0 height 0
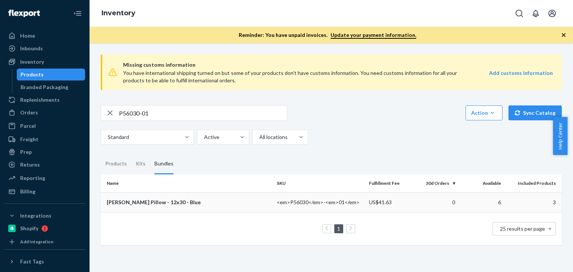
click at [162, 200] on div "[PERSON_NAME] Pillow - 12x30 - Blue" at bounding box center [189, 202] width 164 height 7
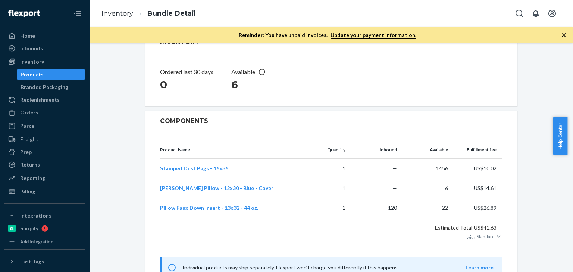
scroll to position [160, 0]
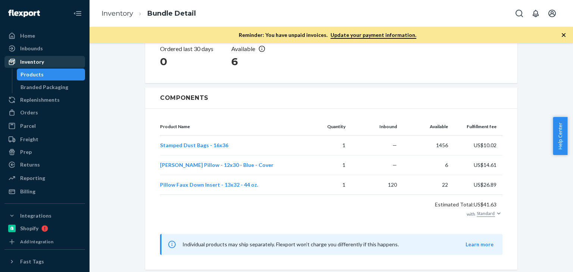
click at [36, 62] on div "Inventory" at bounding box center [32, 61] width 24 height 7
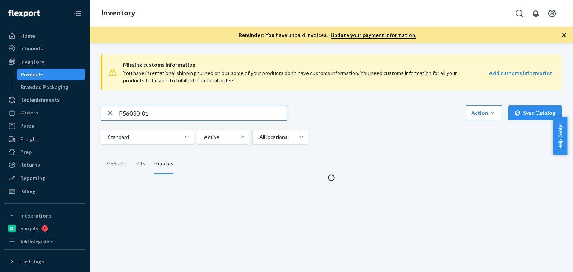
drag, startPoint x: 157, startPoint y: 112, endPoint x: 123, endPoint y: 112, distance: 33.9
click at [115, 113] on div "P56030-01" at bounding box center [194, 113] width 186 height 15
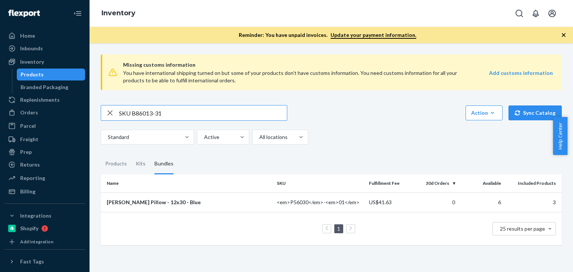
drag, startPoint x: 133, startPoint y: 112, endPoint x: 114, endPoint y: 112, distance: 18.3
click at [114, 112] on div "SKU B86013-31" at bounding box center [194, 113] width 186 height 15
type input "B86013-31"
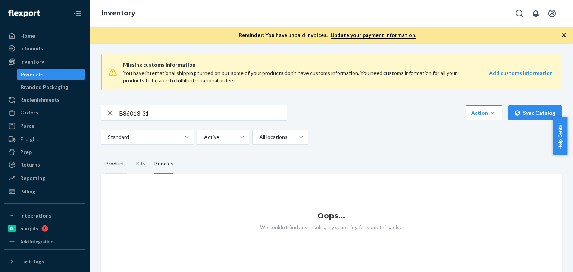
click at [120, 162] on div "Products" at bounding box center [116, 164] width 22 height 21
click at [101, 154] on input "Products" at bounding box center [101, 154] width 0 height 0
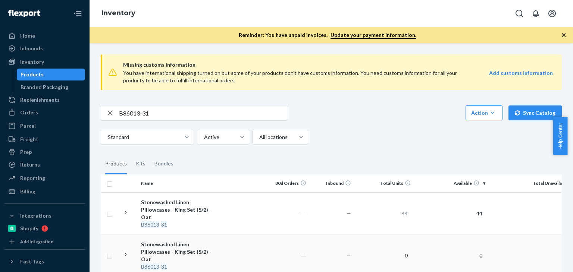
scroll to position [35, 0]
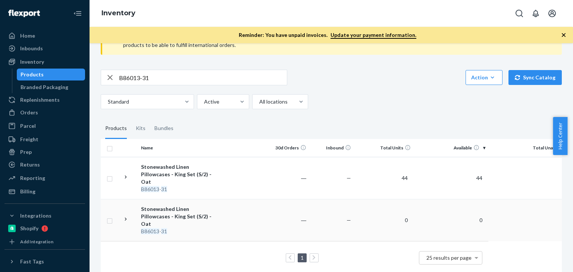
click at [176, 207] on div "Stonewashed Linen Pillowcases - King Set (S/2) - Oat" at bounding box center [180, 217] width 78 height 22
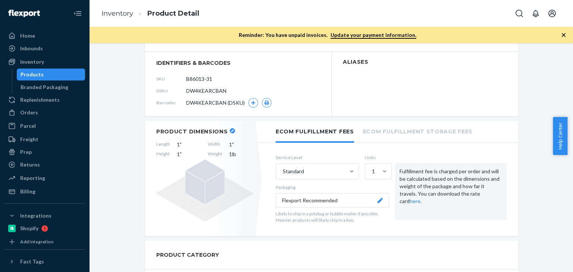
scroll to position [54, 0]
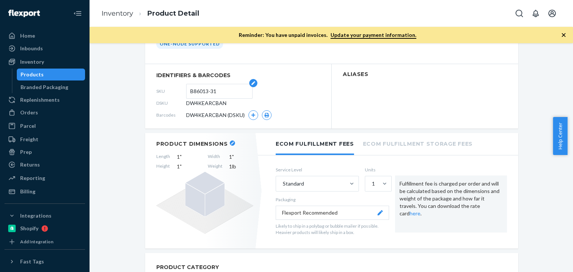
click at [204, 94] on input "B86013-31" at bounding box center [219, 91] width 58 height 14
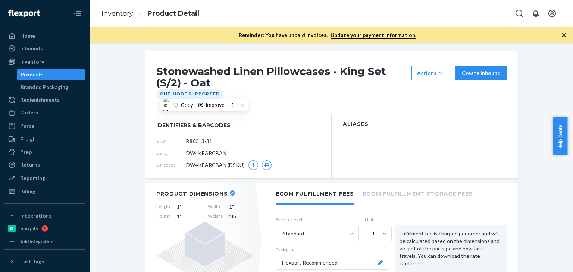
scroll to position [0, 0]
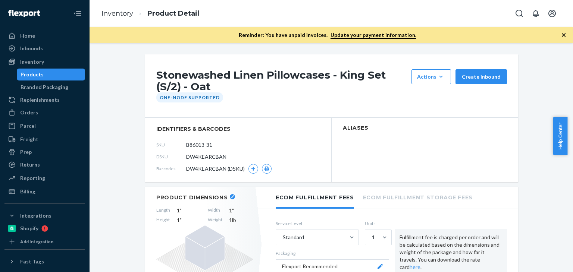
click at [34, 65] on div "Inventory" at bounding box center [32, 61] width 24 height 7
